Goal: Transaction & Acquisition: Purchase product/service

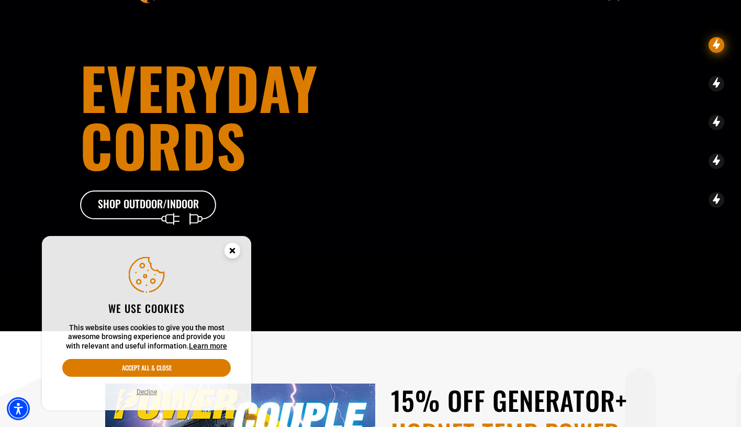
scroll to position [54, 0]
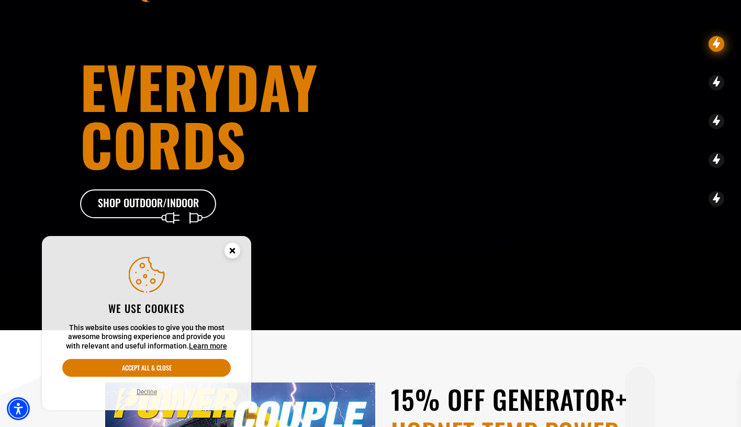
click at [150, 391] on button "Decline" at bounding box center [147, 392] width 27 height 10
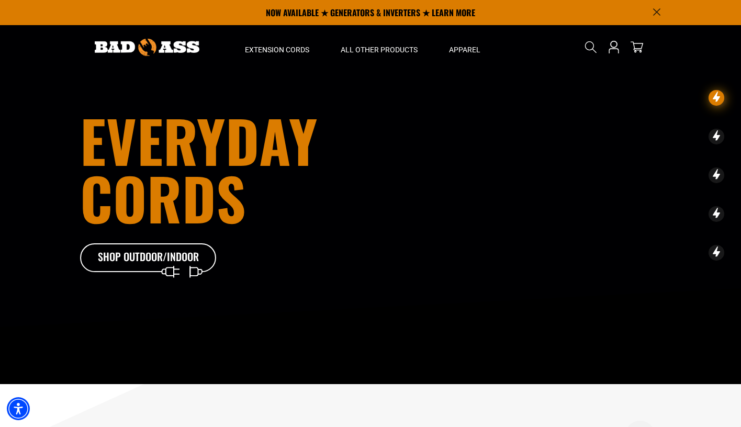
scroll to position [0, 0]
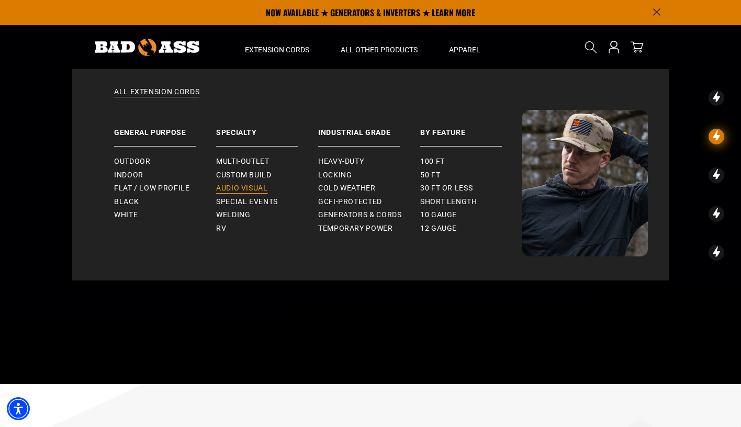
click at [247, 185] on span "Audio Visual" at bounding box center [242, 188] width 52 height 9
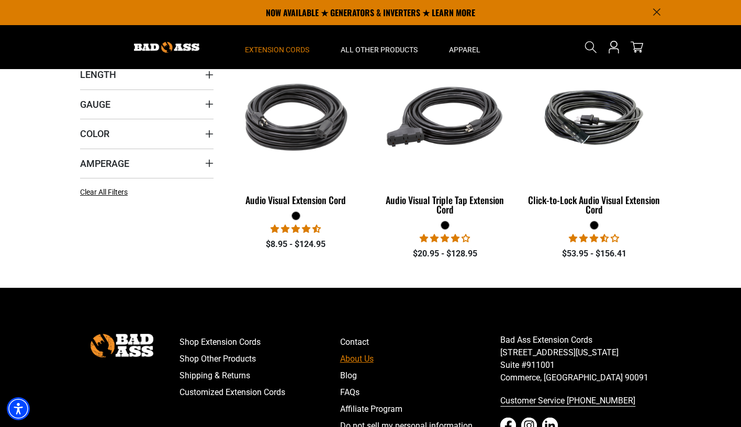
scroll to position [257, 0]
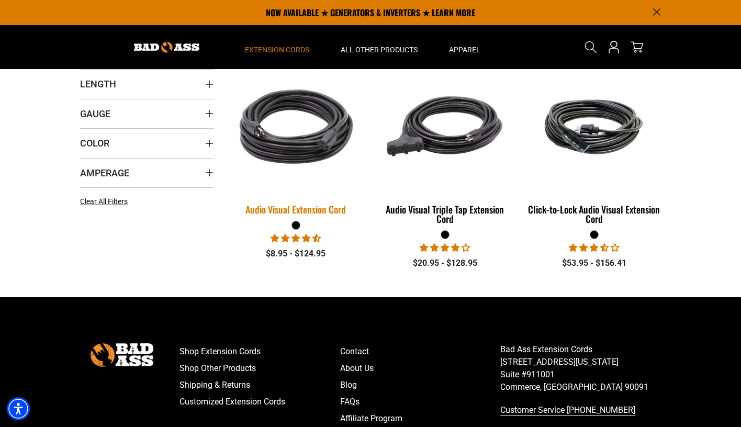
click at [302, 196] on link "Audio Visual Extension Cord" at bounding box center [296, 140] width 134 height 159
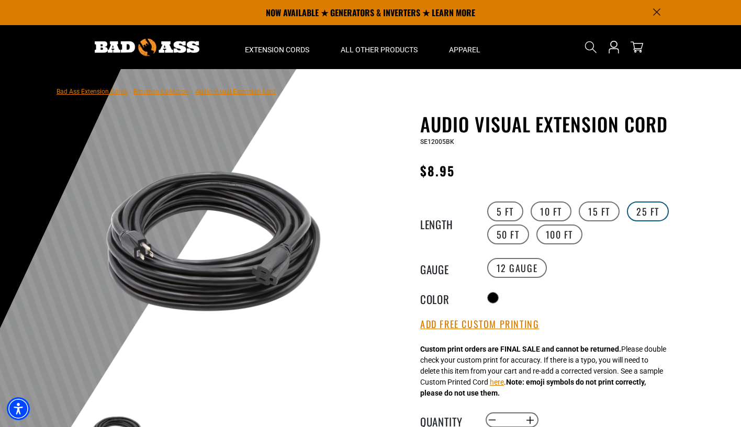
click at [644, 209] on label "25 FT" at bounding box center [648, 212] width 42 height 20
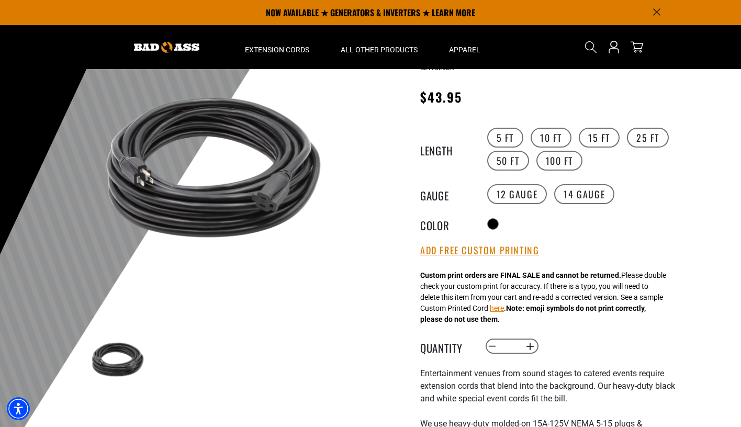
scroll to position [71, 0]
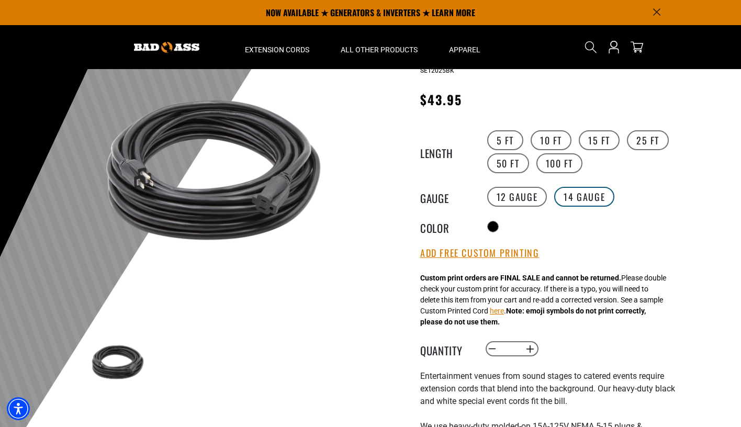
click at [580, 195] on label "14 Gauge products.product.variant_sold_out_or_unavailable" at bounding box center [584, 197] width 60 height 20
click at [521, 198] on label "12 Gauge" at bounding box center [517, 197] width 60 height 20
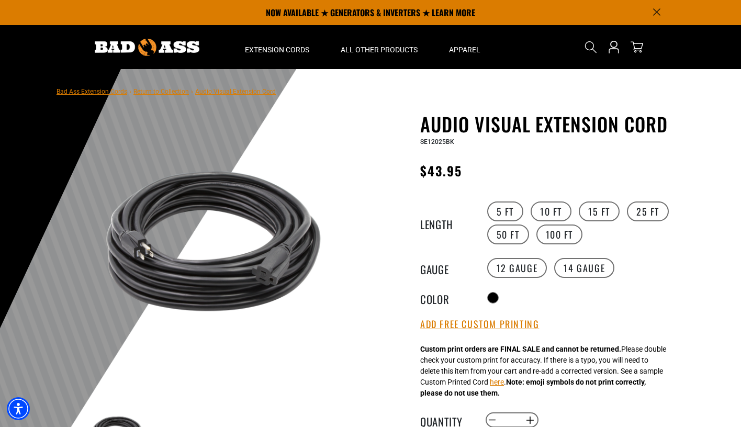
click at [657, 12] on icon "Announcement" at bounding box center [656, 12] width 7 height 7
